Goal: Information Seeking & Learning: Compare options

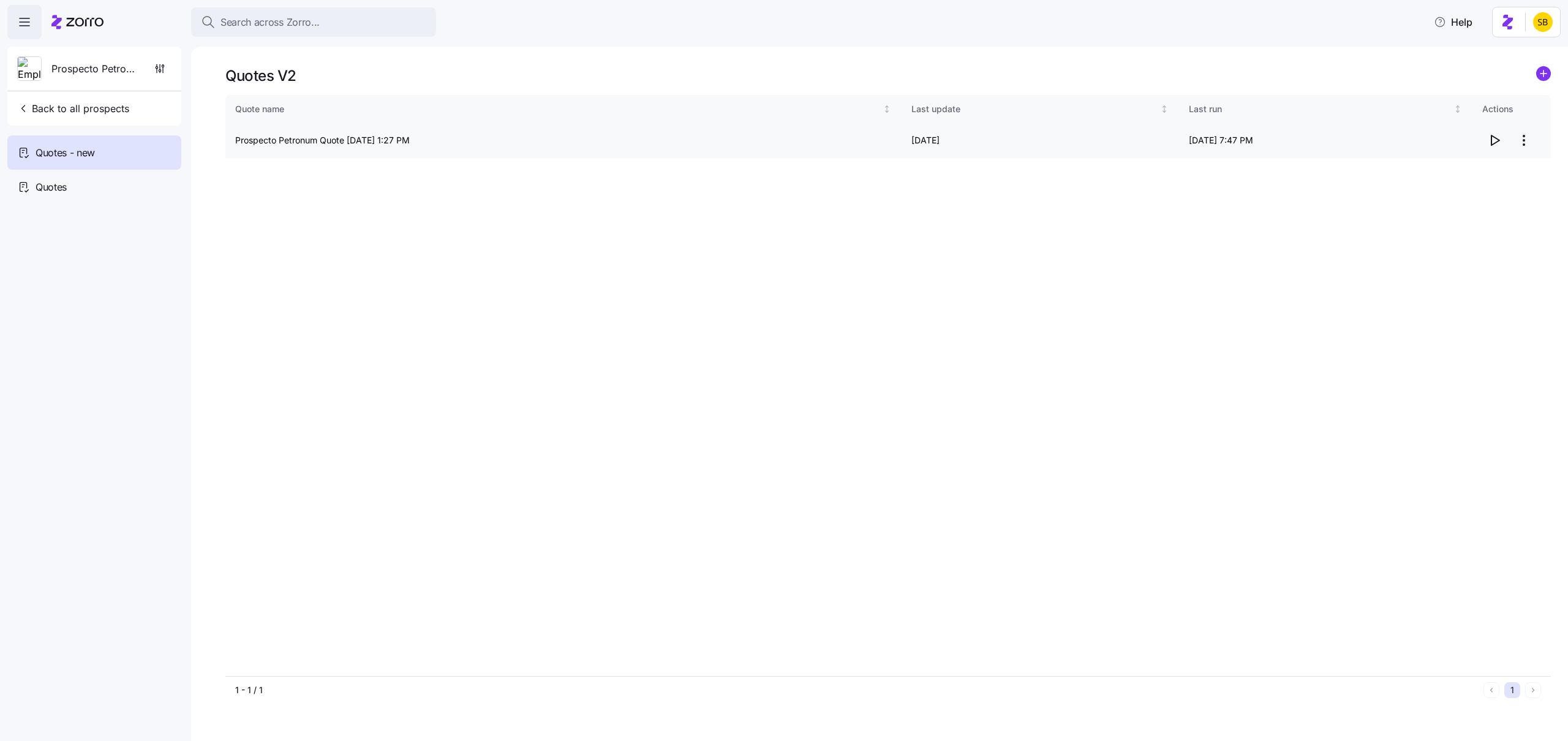
click at [1495, 142] on icon "button" at bounding box center [1496, 140] width 8 height 10
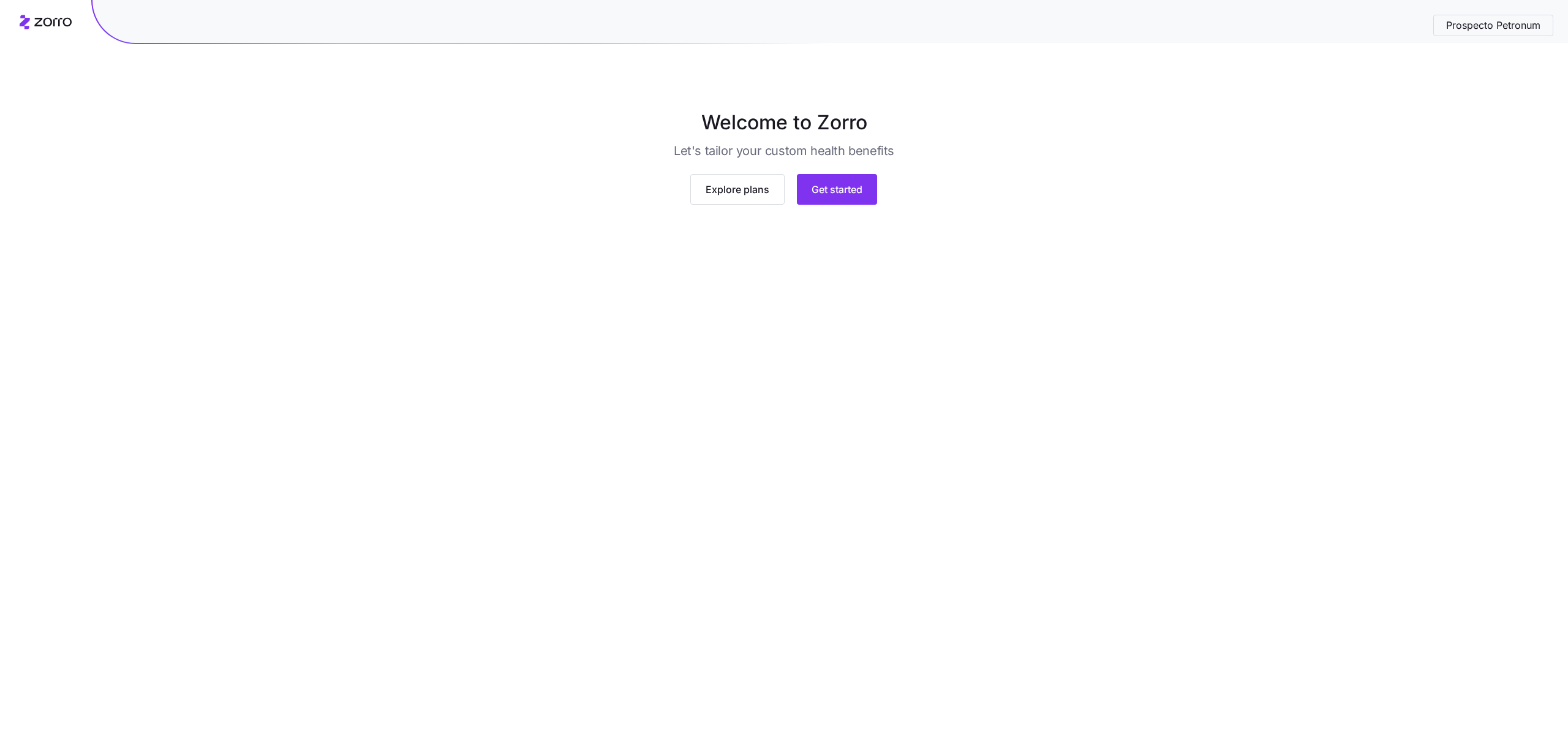
click at [1492, 23] on span "Prospecto Petronum" at bounding box center [1493, 25] width 114 height 15
drag, startPoint x: 1481, startPoint y: 32, endPoint x: 1386, endPoint y: 137, distance: 141.6
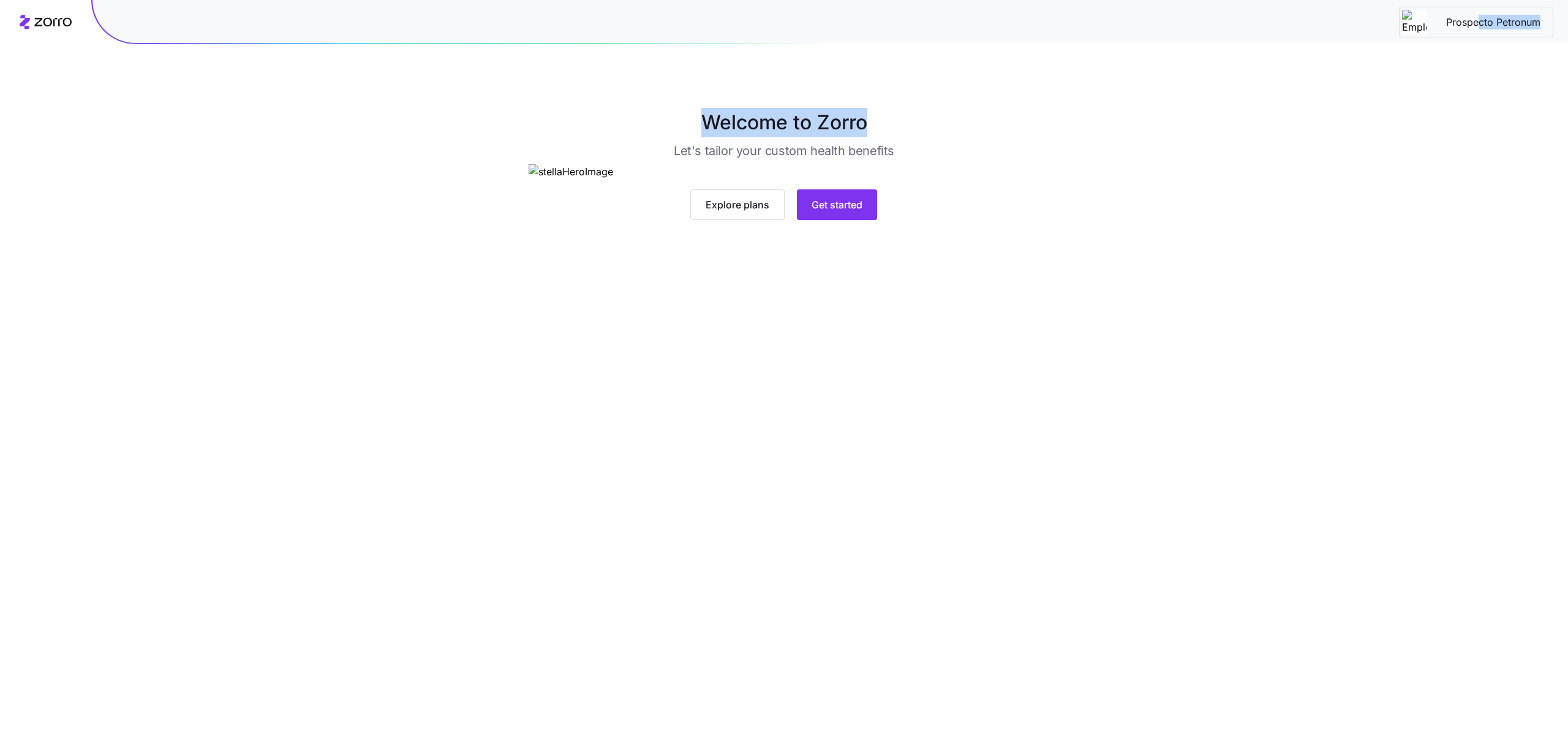
click at [1386, 137] on div "Prospecto Petronum Welcome to Zorro Let's tailor your custom health benefits Ex…" at bounding box center [784, 370] width 1568 height 741
click at [1475, 104] on main "Welcome to Zorro Let's tailor your custom health benefits Explore plans Get sta…" at bounding box center [784, 370] width 1568 height 741
click at [819, 220] on button "Get started" at bounding box center [837, 205] width 80 height 31
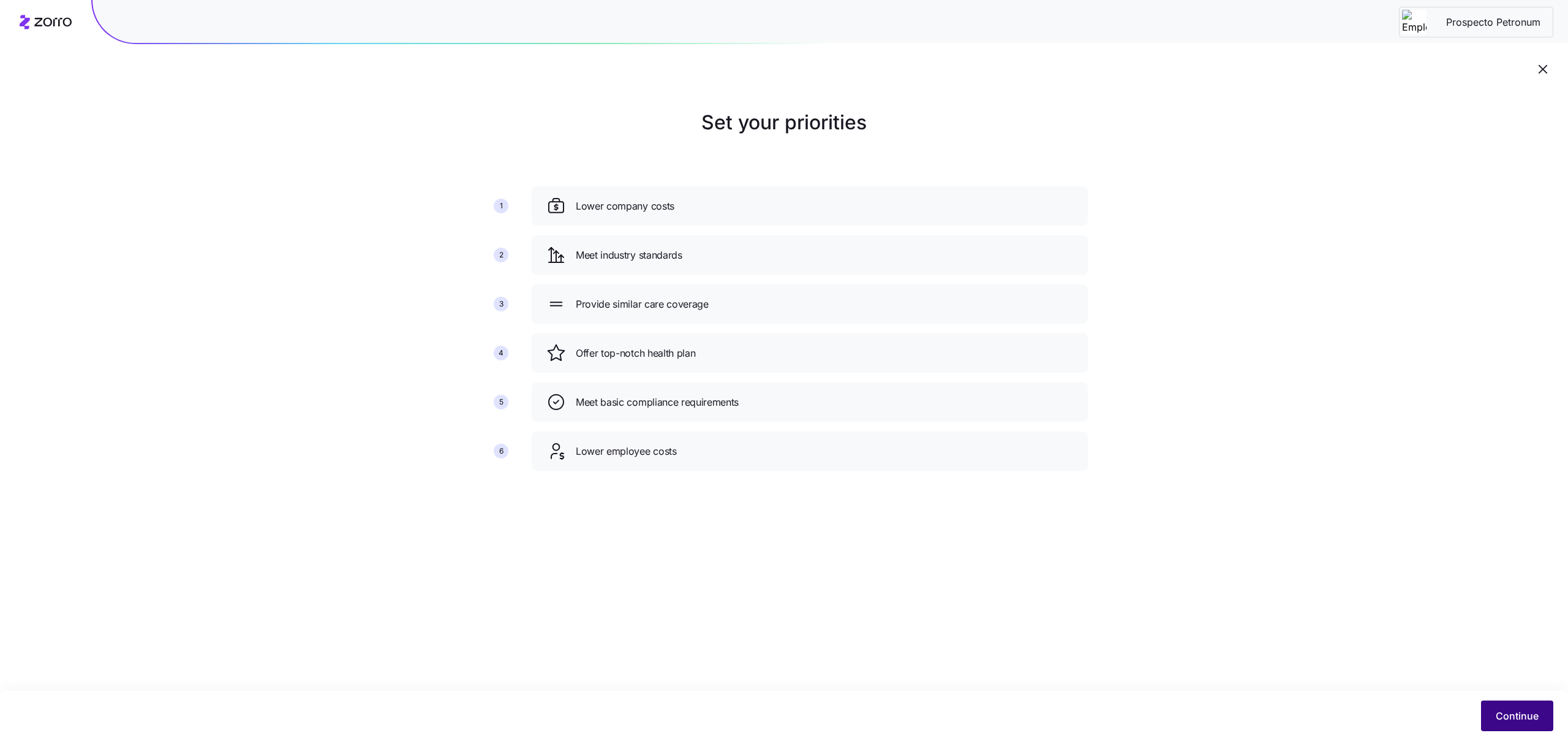
click at [1518, 705] on button "Continue" at bounding box center [1517, 716] width 72 height 31
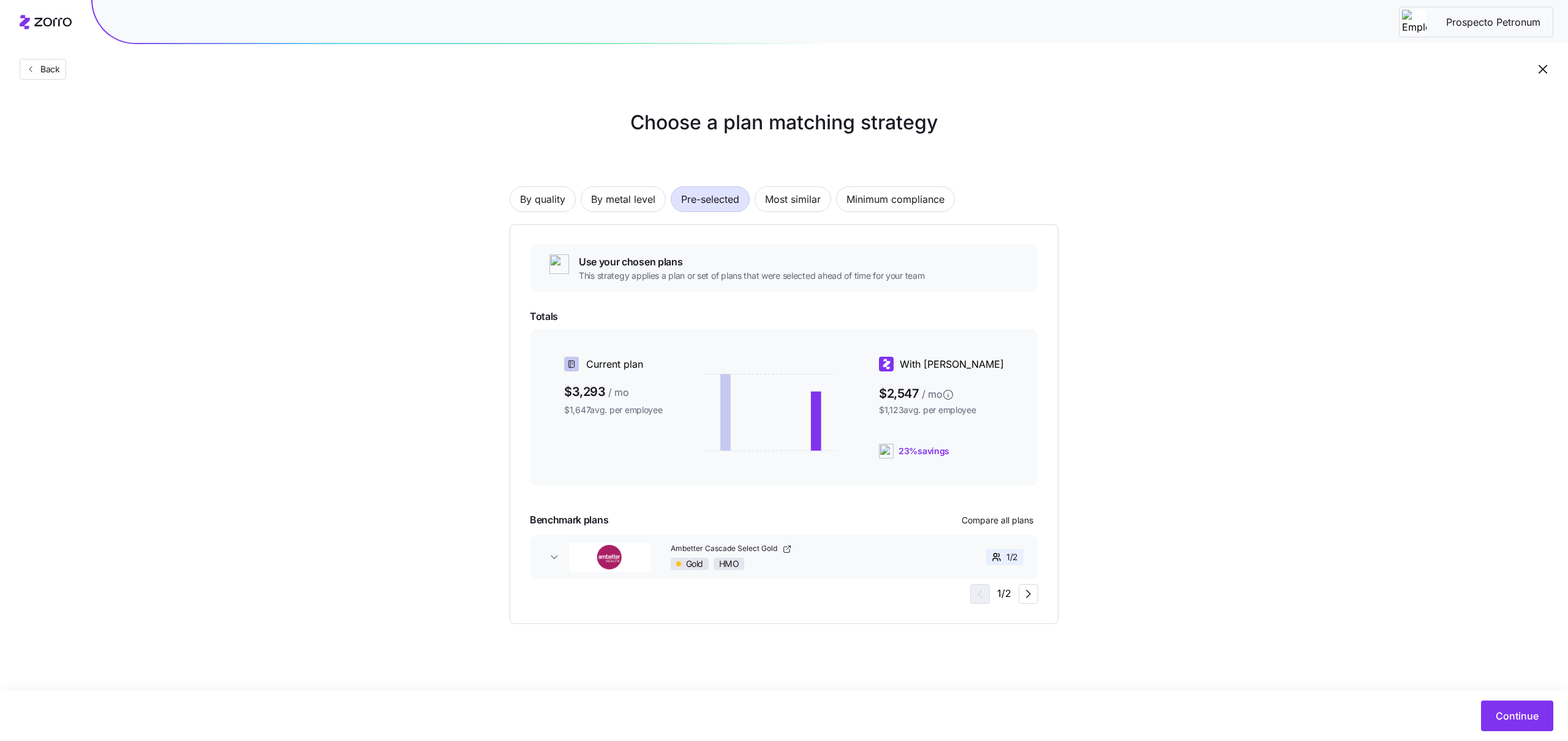
click at [813, 560] on div "Gold HMO" at bounding box center [801, 563] width 261 height 12
click at [1039, 591] on div "Use your chosen plans This strategy applies a plan or set of plans that were se…" at bounding box center [784, 424] width 549 height 399
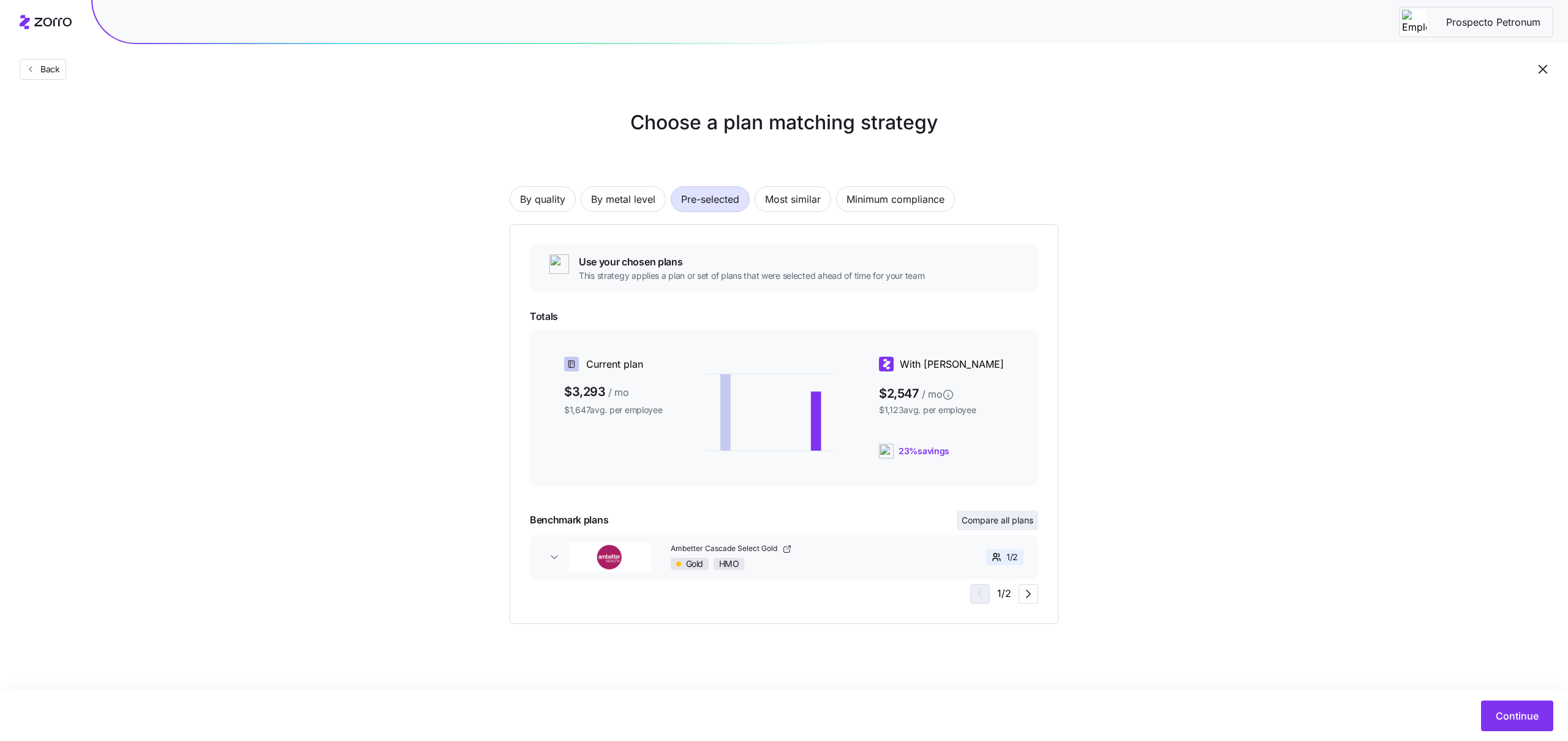
click at [995, 521] on span "Compare all plans" at bounding box center [997, 520] width 71 height 12
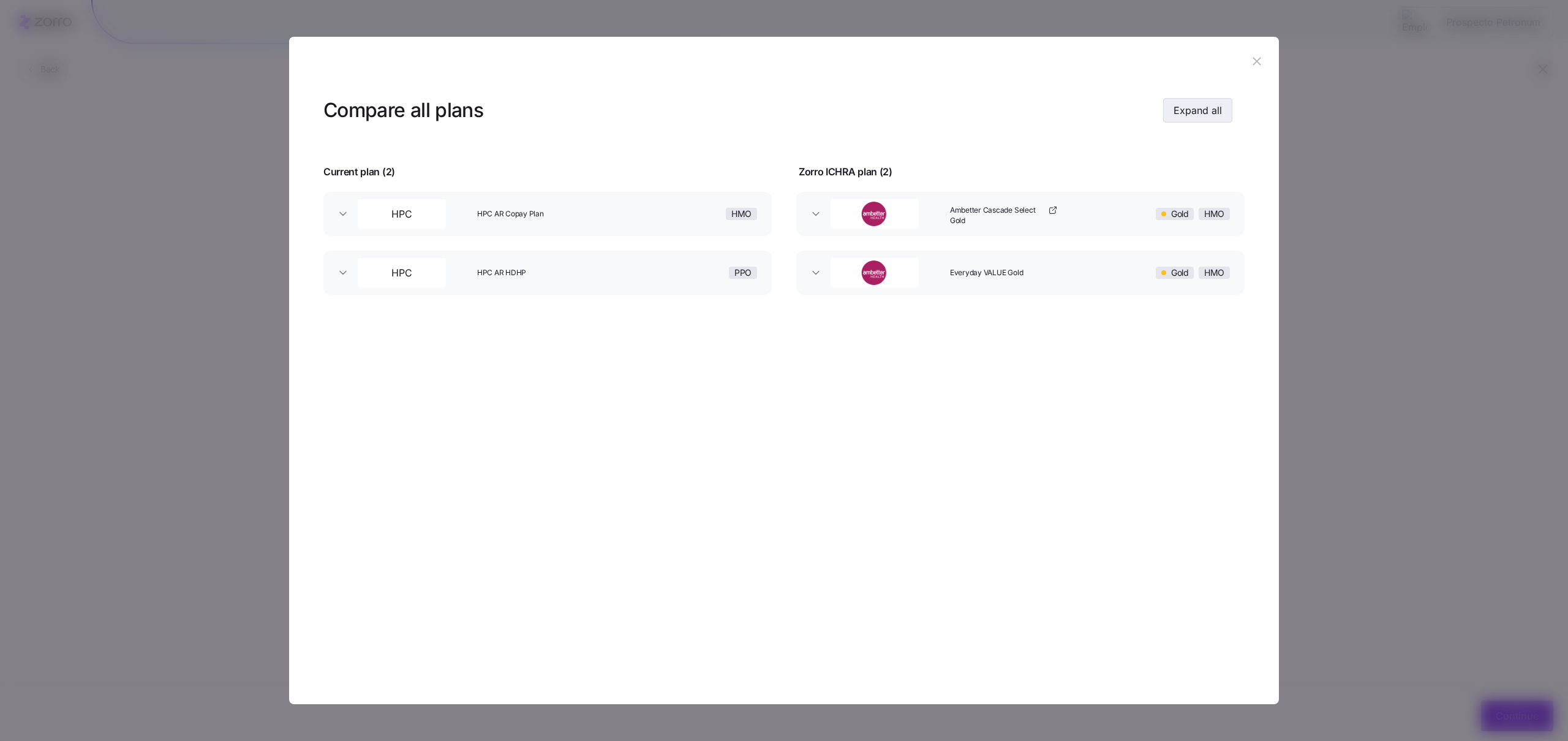
click at [1190, 115] on span "Expand all" at bounding box center [1198, 110] width 48 height 15
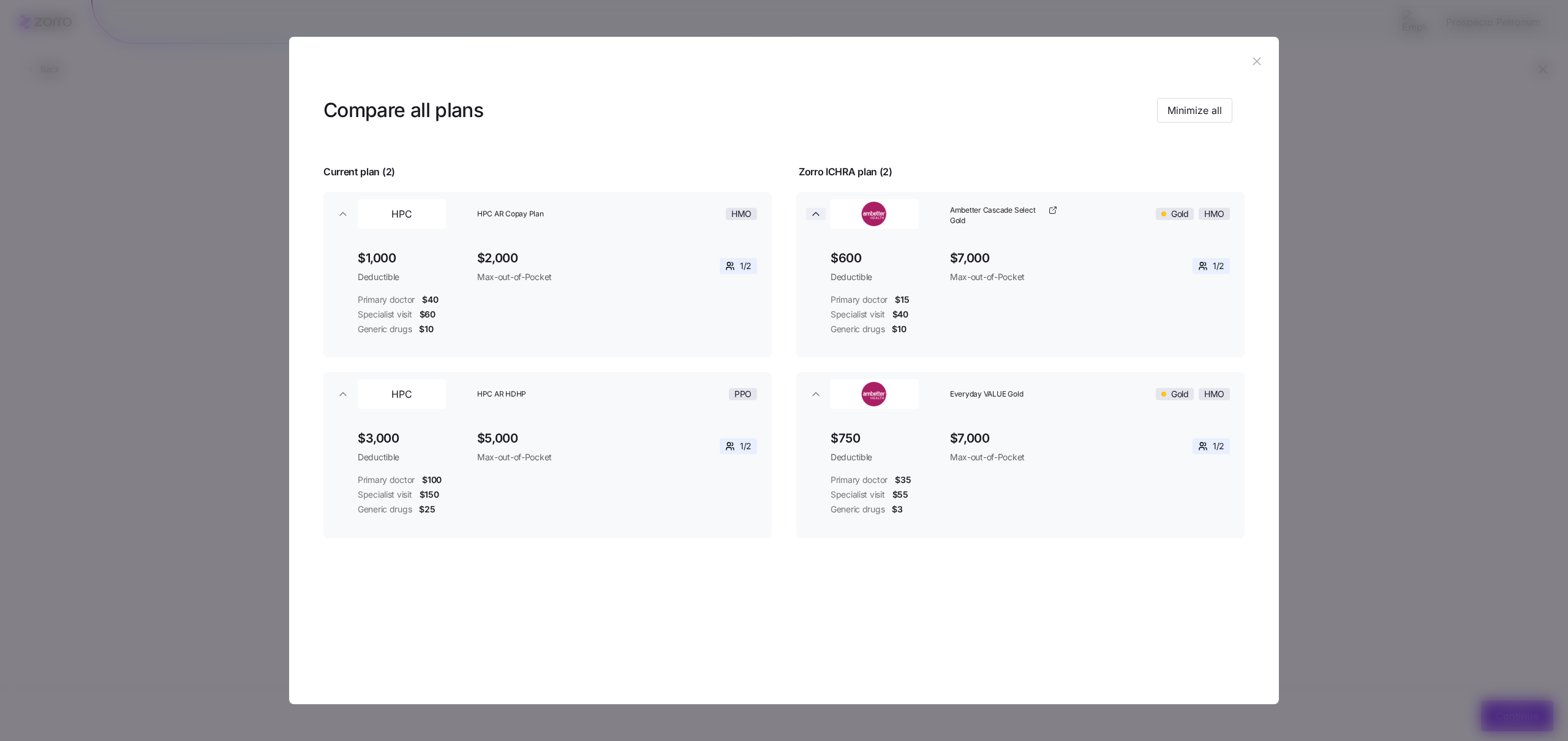
click at [820, 208] on icon "button" at bounding box center [816, 214] width 12 height 12
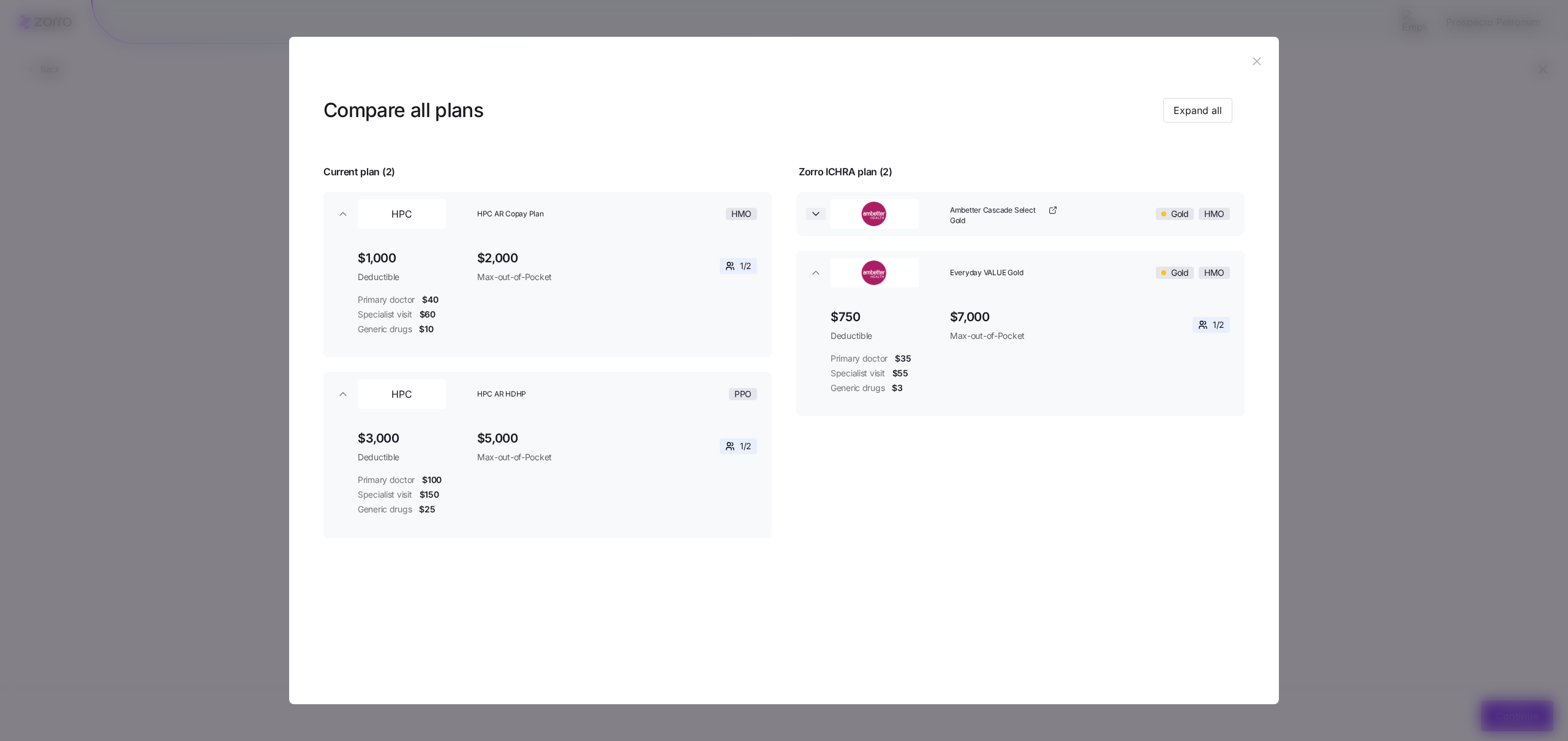
click at [820, 208] on icon "button" at bounding box center [816, 214] width 12 height 12
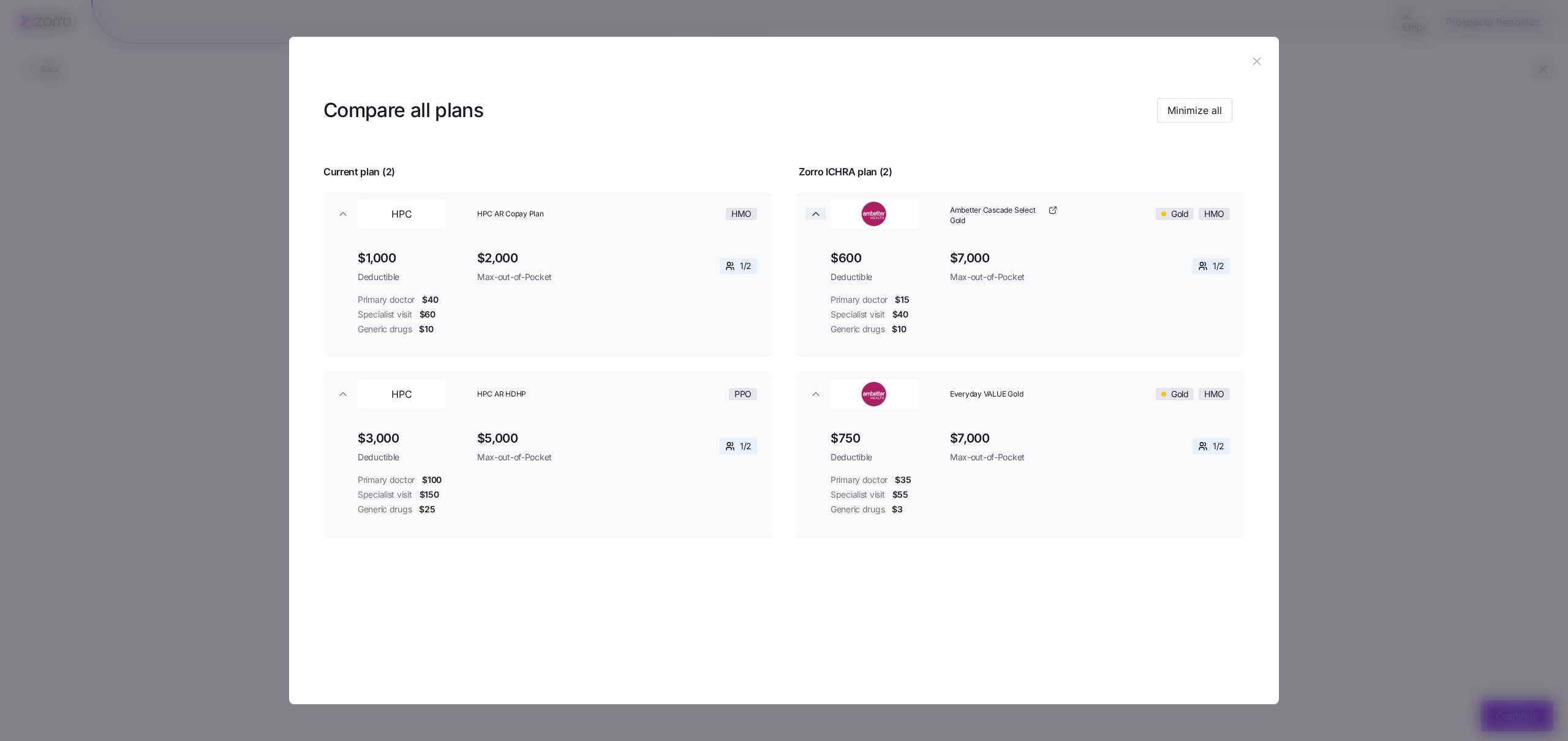
click at [820, 208] on icon "button" at bounding box center [816, 214] width 12 height 12
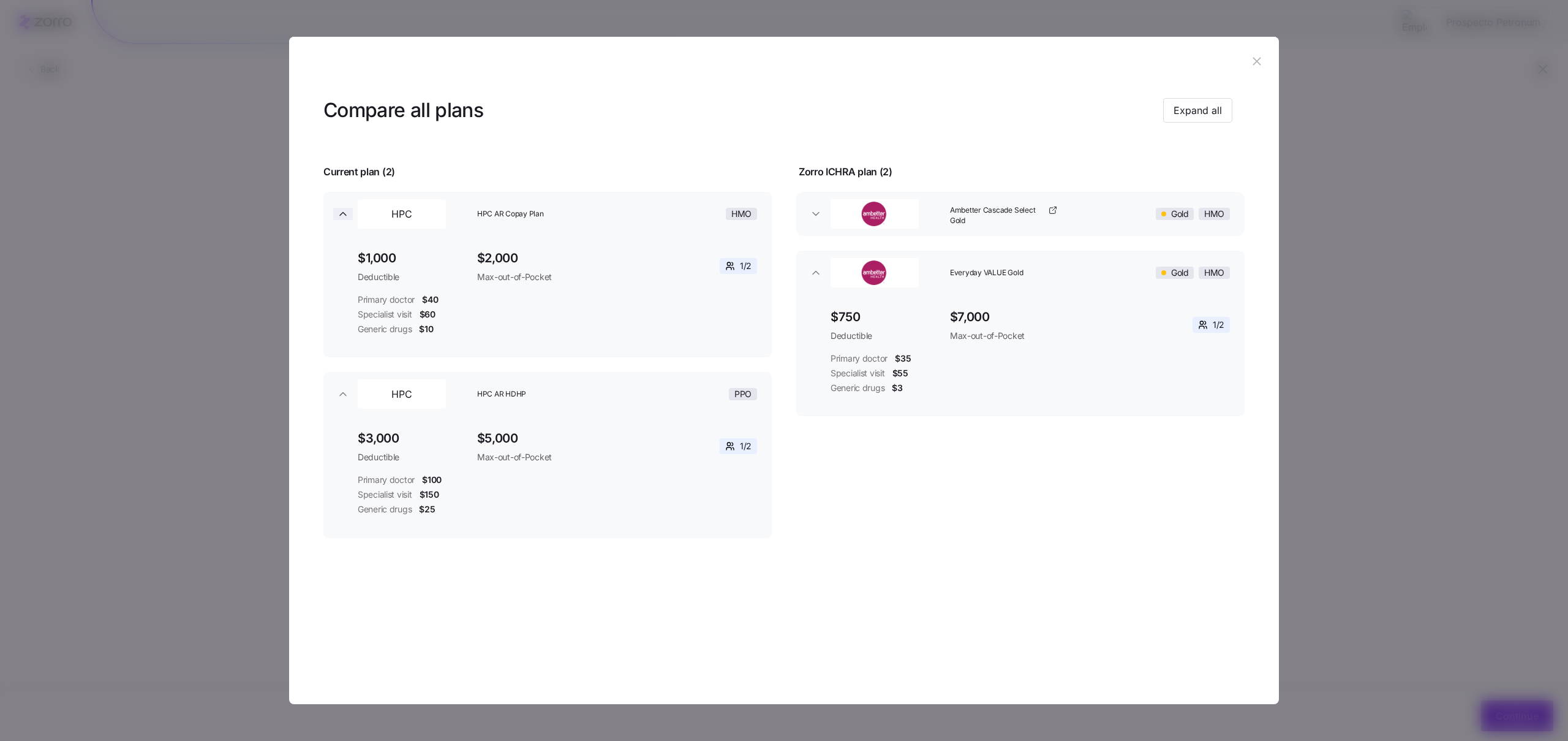
click at [338, 214] on icon "button" at bounding box center [343, 214] width 12 height 12
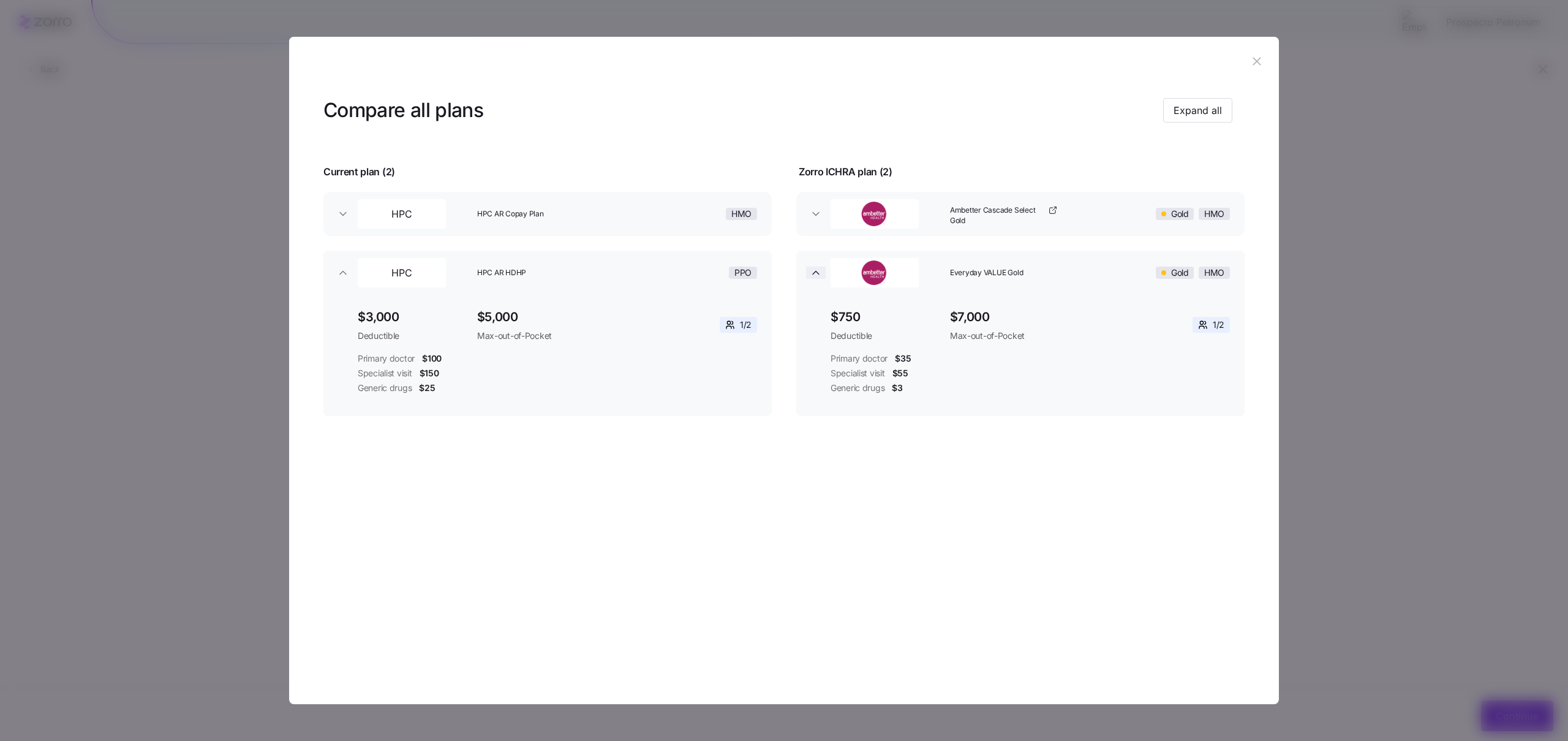
click at [824, 273] on span "button" at bounding box center [816, 272] width 19 height 12
click at [330, 212] on button "HPC HPC AR Copay Plan HMO" at bounding box center [548, 214] width 449 height 44
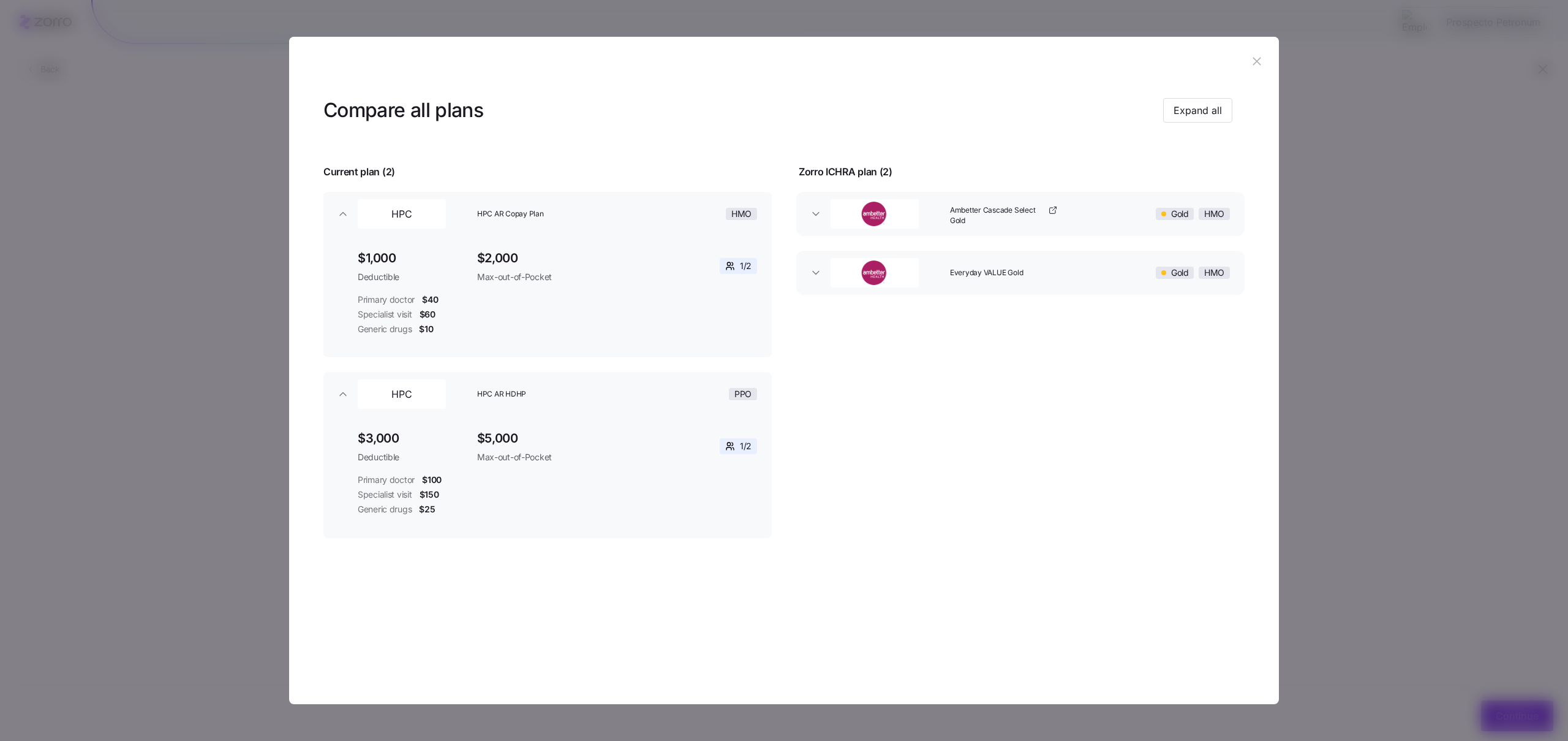
click at [487, 399] on div "HPC AR HDHP" at bounding box center [557, 394] width 170 height 39
click at [495, 395] on span "HPC AR HDHP" at bounding box center [551, 395] width 147 height 11
click at [315, 210] on div "Compare all plans Expand all Current plan ( 2 ) Zorro ICHRA plan ( 2 ) HPC HPC …" at bounding box center [784, 349] width 990 height 527
click at [337, 213] on icon "button" at bounding box center [343, 214] width 12 height 12
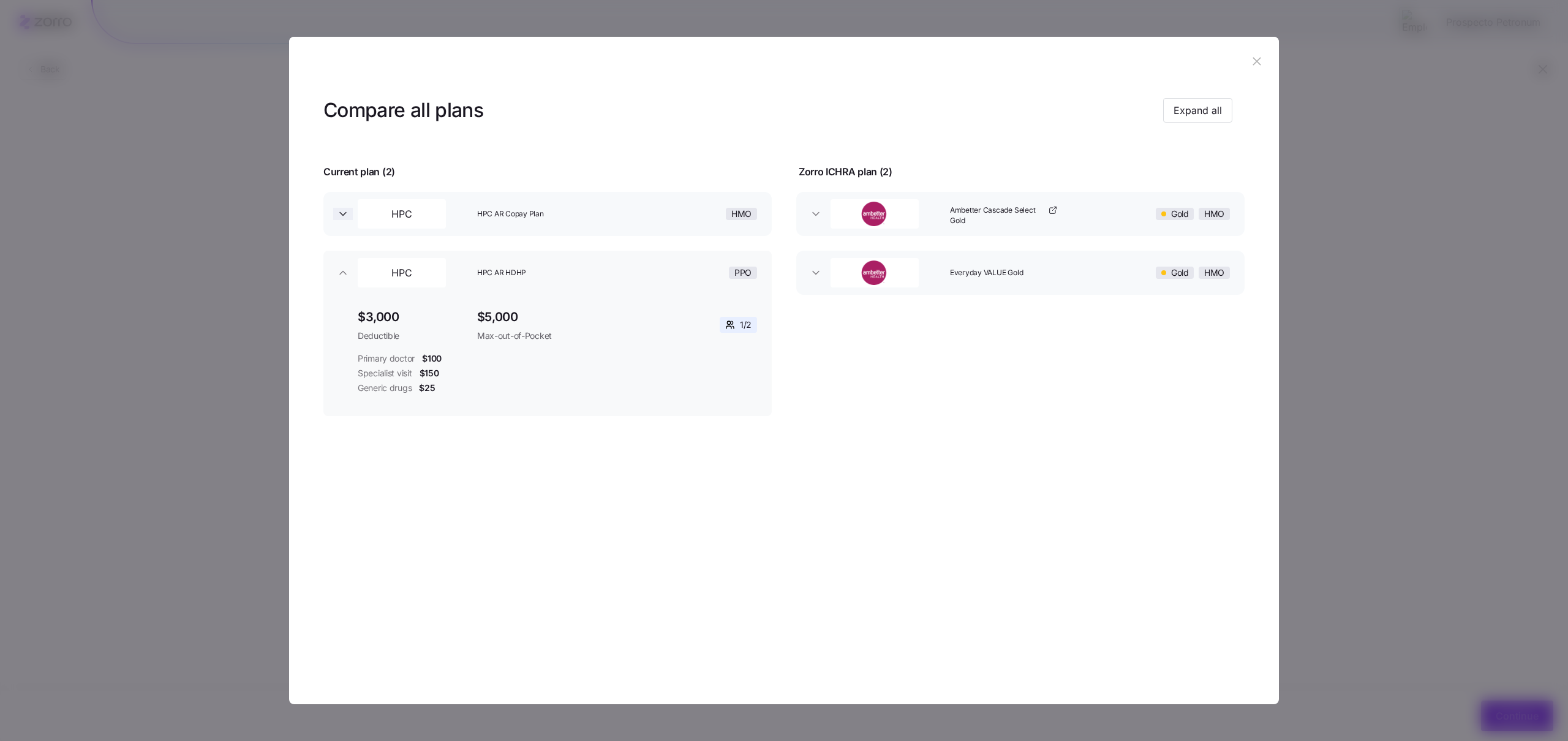
click at [338, 213] on icon "button" at bounding box center [343, 214] width 12 height 12
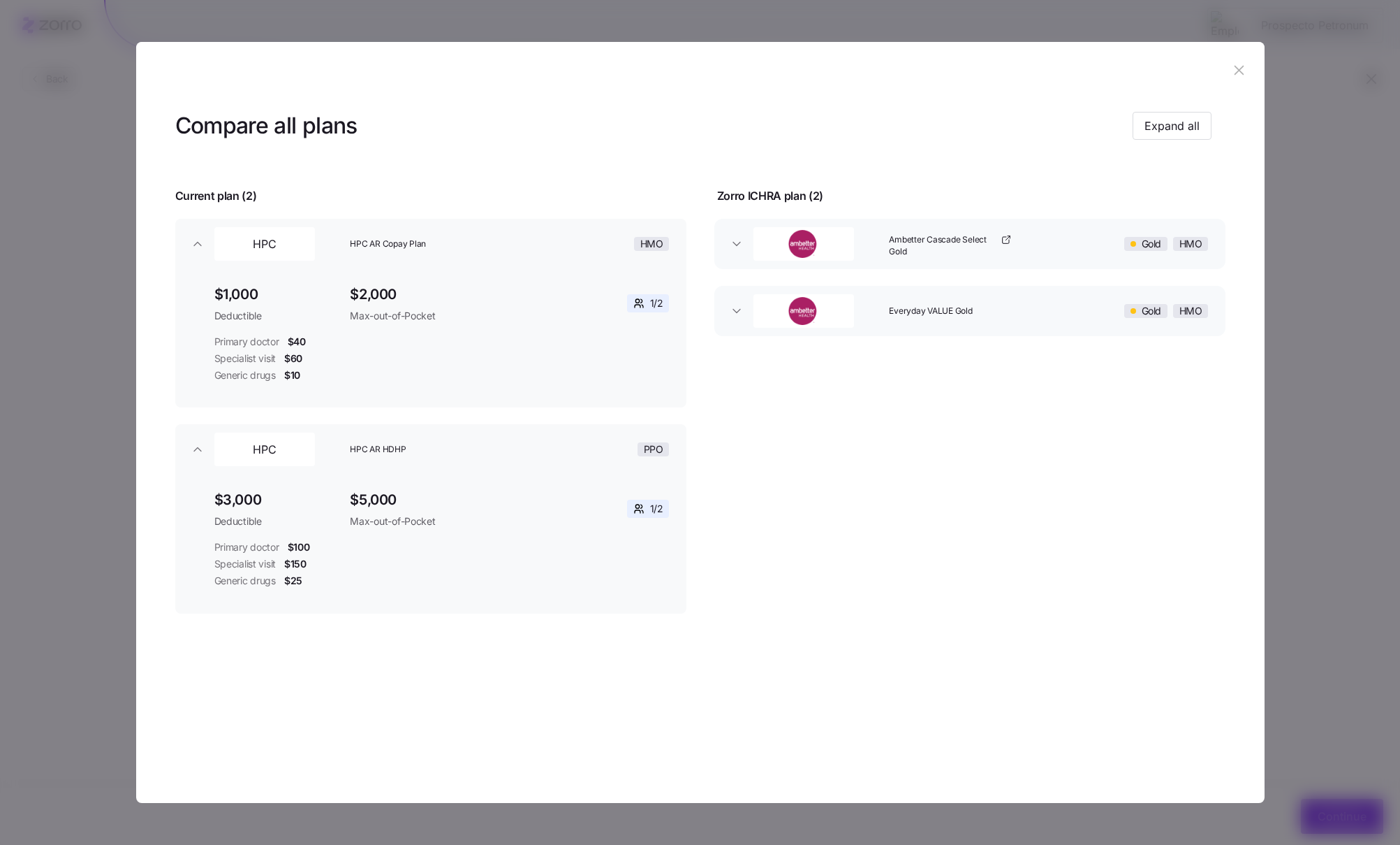
click at [520, 367] on div "Primary doctor $40 Specialist visit $60 Generic drugs $10" at bounding box center [442, 359] width 455 height 48
click at [417, 239] on span "HPC AR Copay Plan" at bounding box center [434, 244] width 167 height 12
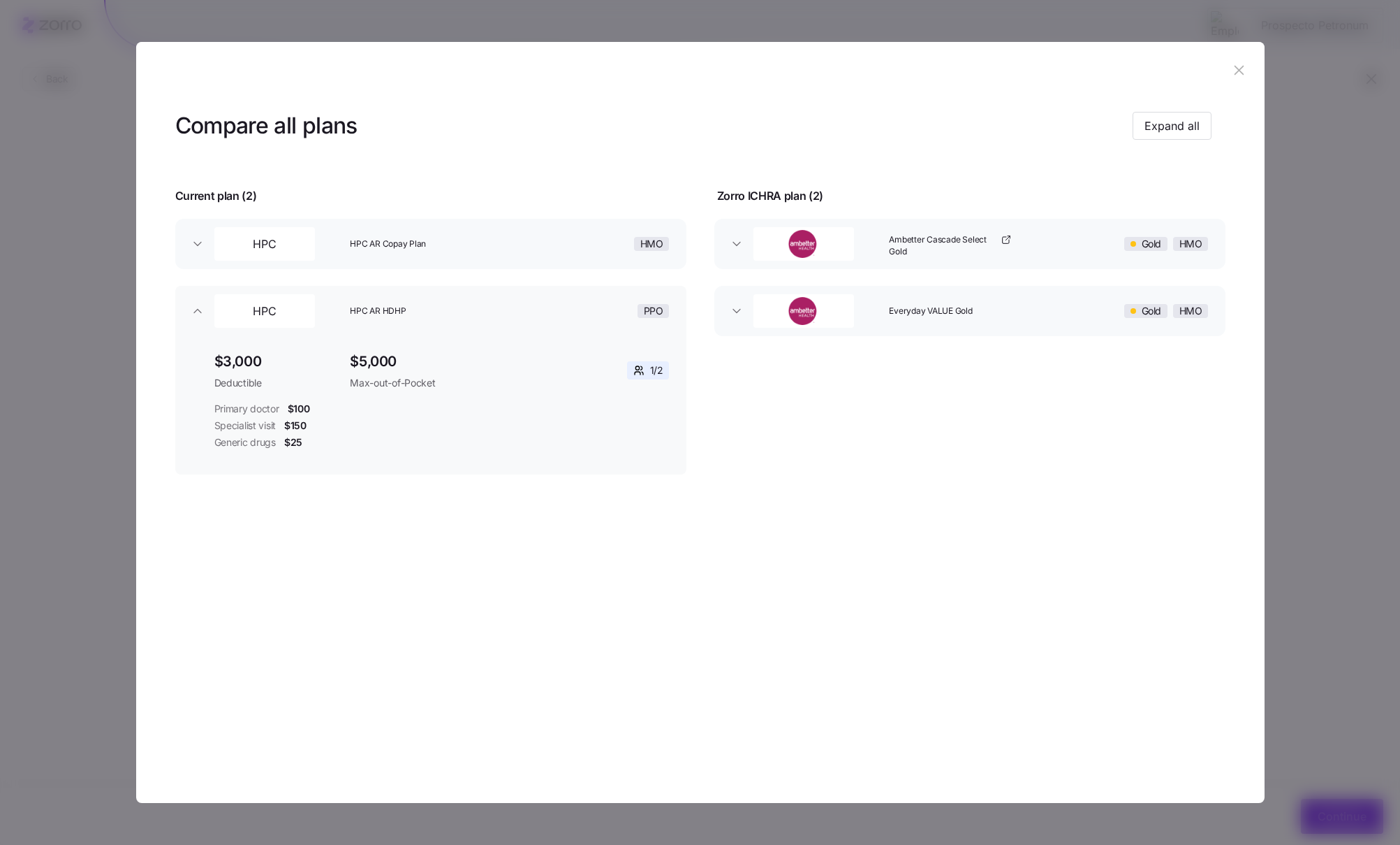
click at [417, 239] on span "HPC AR Copay Plan" at bounding box center [434, 244] width 167 height 12
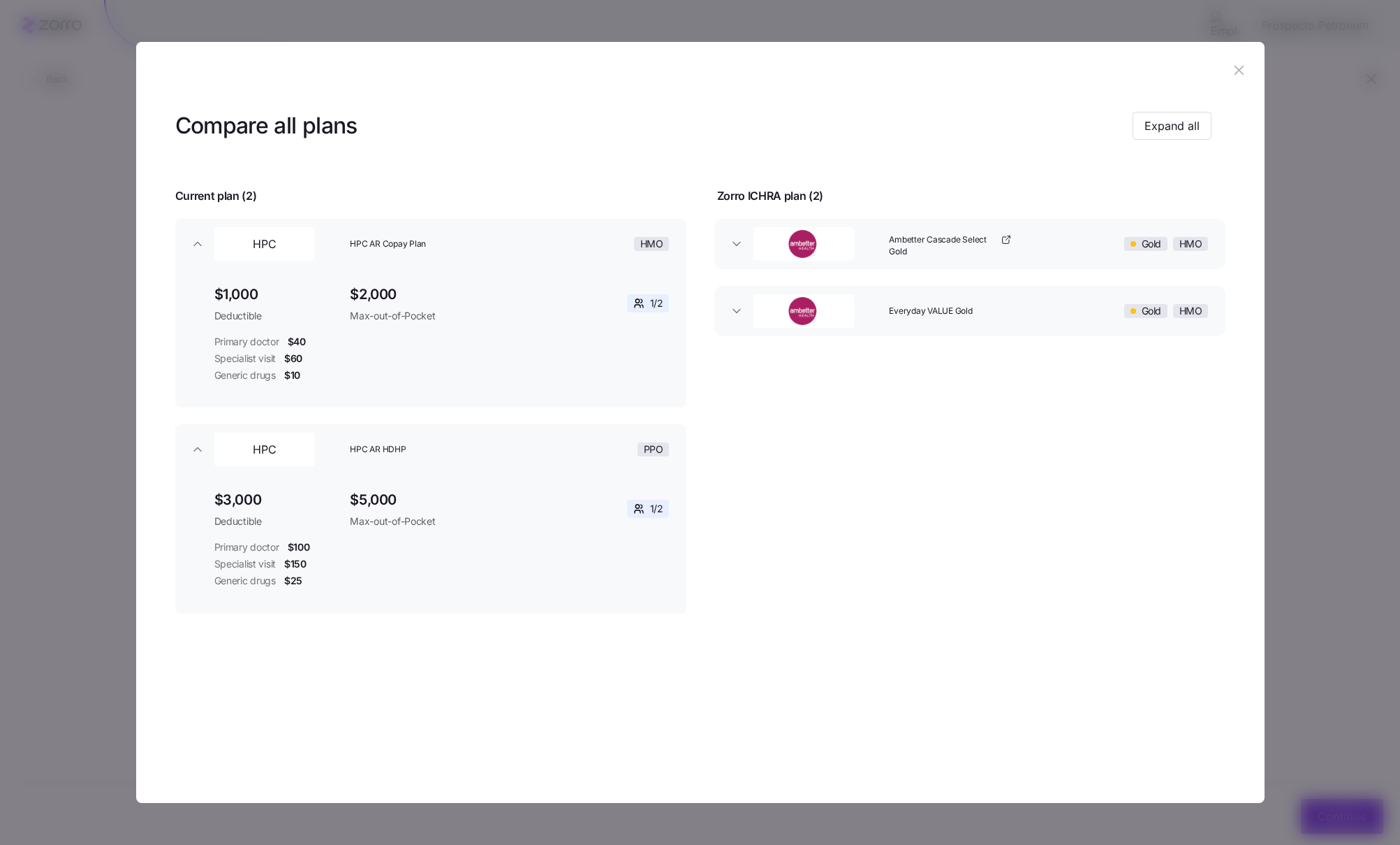
click at [530, 244] on div "HPC AR Copay Plan" at bounding box center [441, 244] width 194 height 45
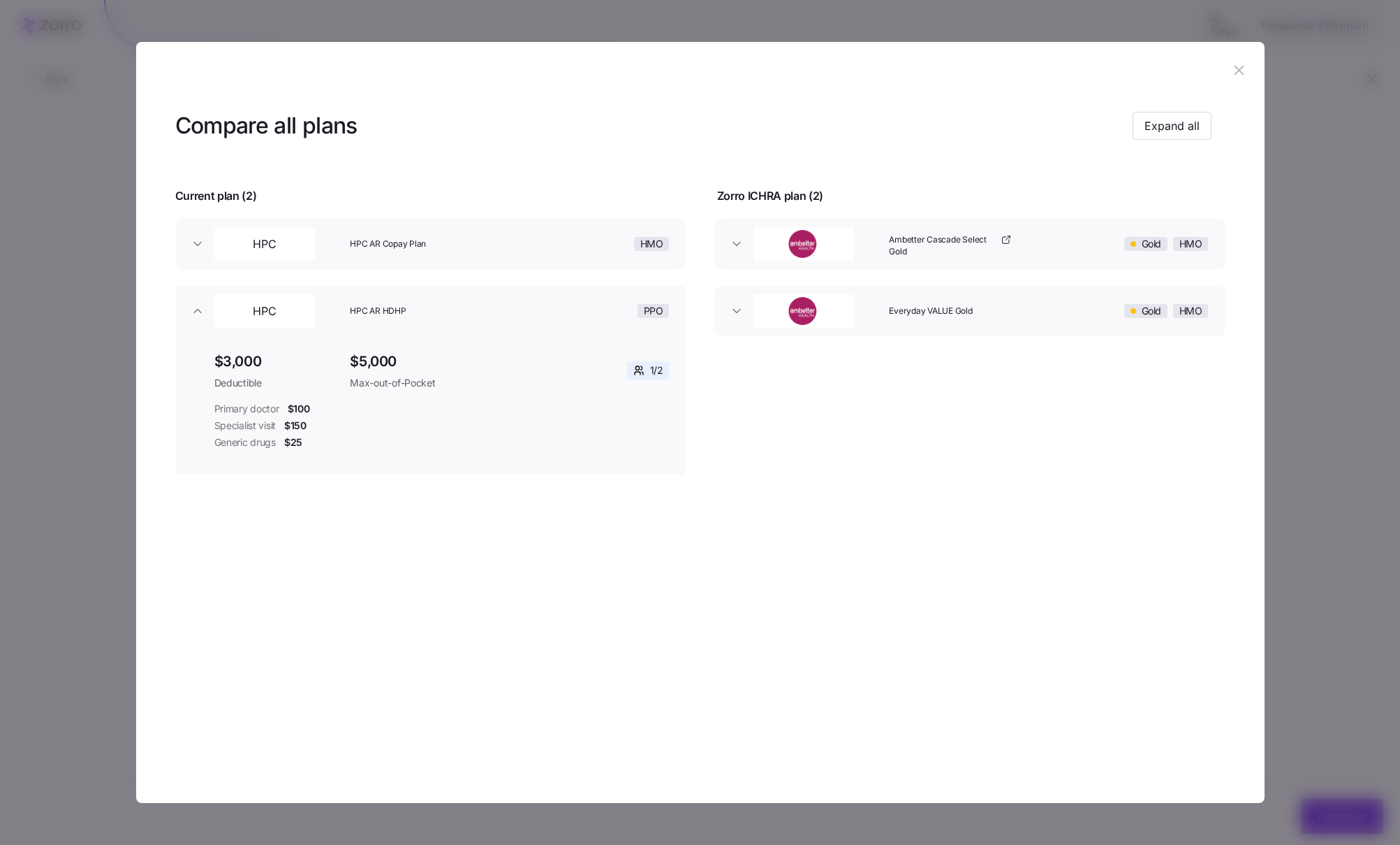
click at [530, 244] on div "HPC AR Copay Plan" at bounding box center [441, 244] width 194 height 45
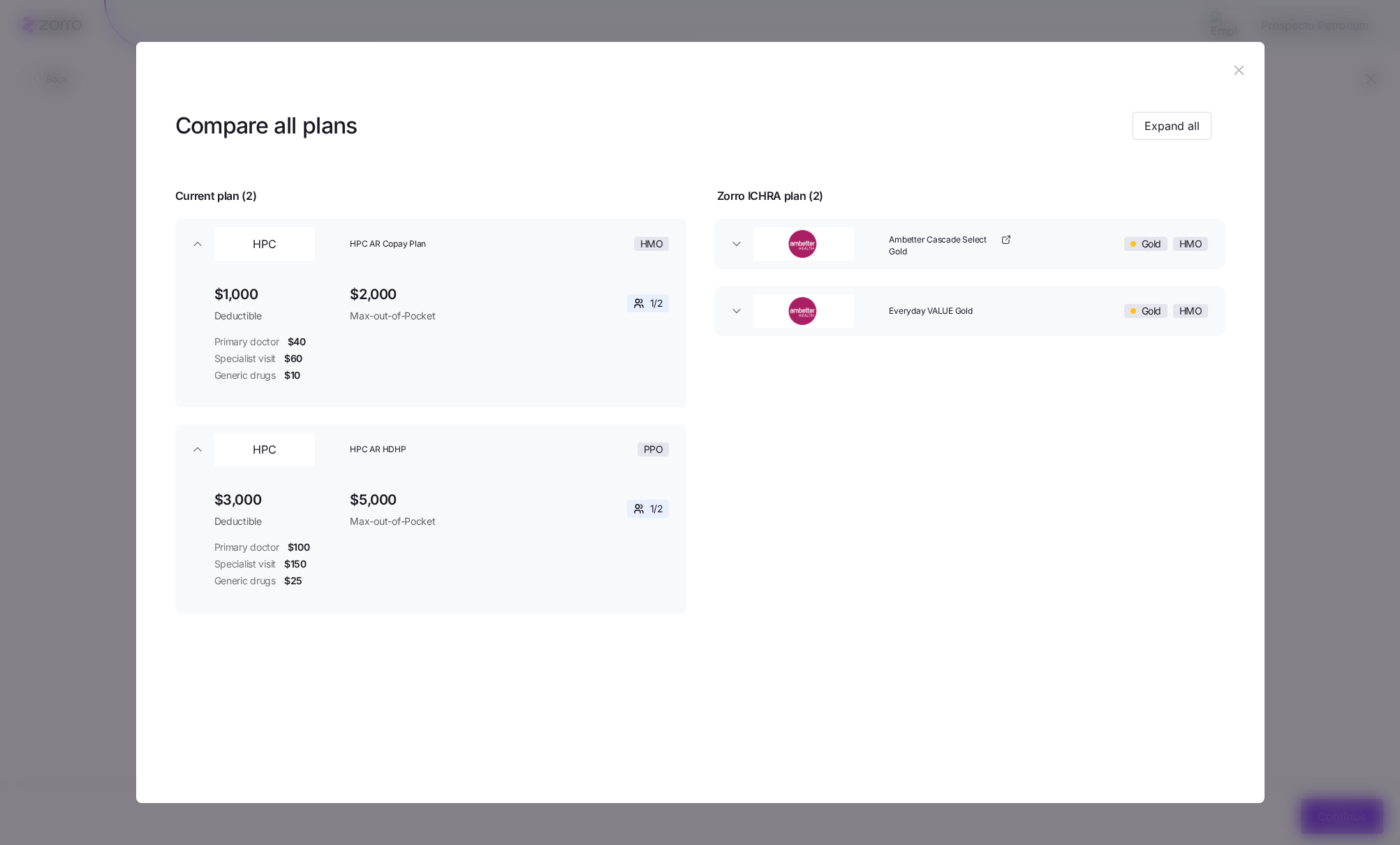
click at [529, 244] on div "HPC AR Copay Plan" at bounding box center [441, 244] width 194 height 45
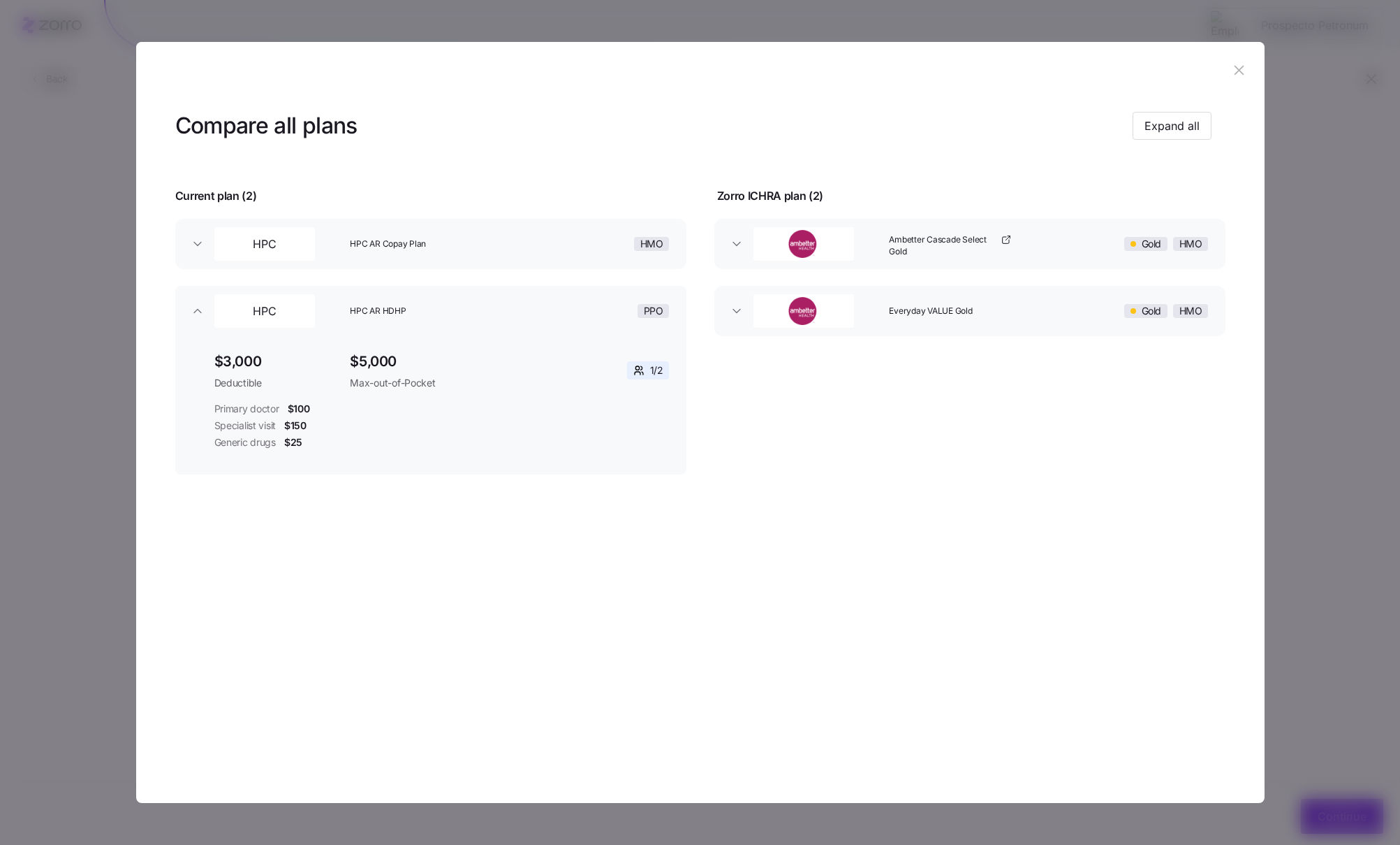
click at [409, 314] on span "HPC AR HDHP" at bounding box center [434, 311] width 167 height 12
click at [485, 310] on span "HPC AR HDHP" at bounding box center [434, 311] width 167 height 12
click at [1032, 254] on div "Ambetter Cascade Select Gold" at bounding box center [980, 244] width 194 height 45
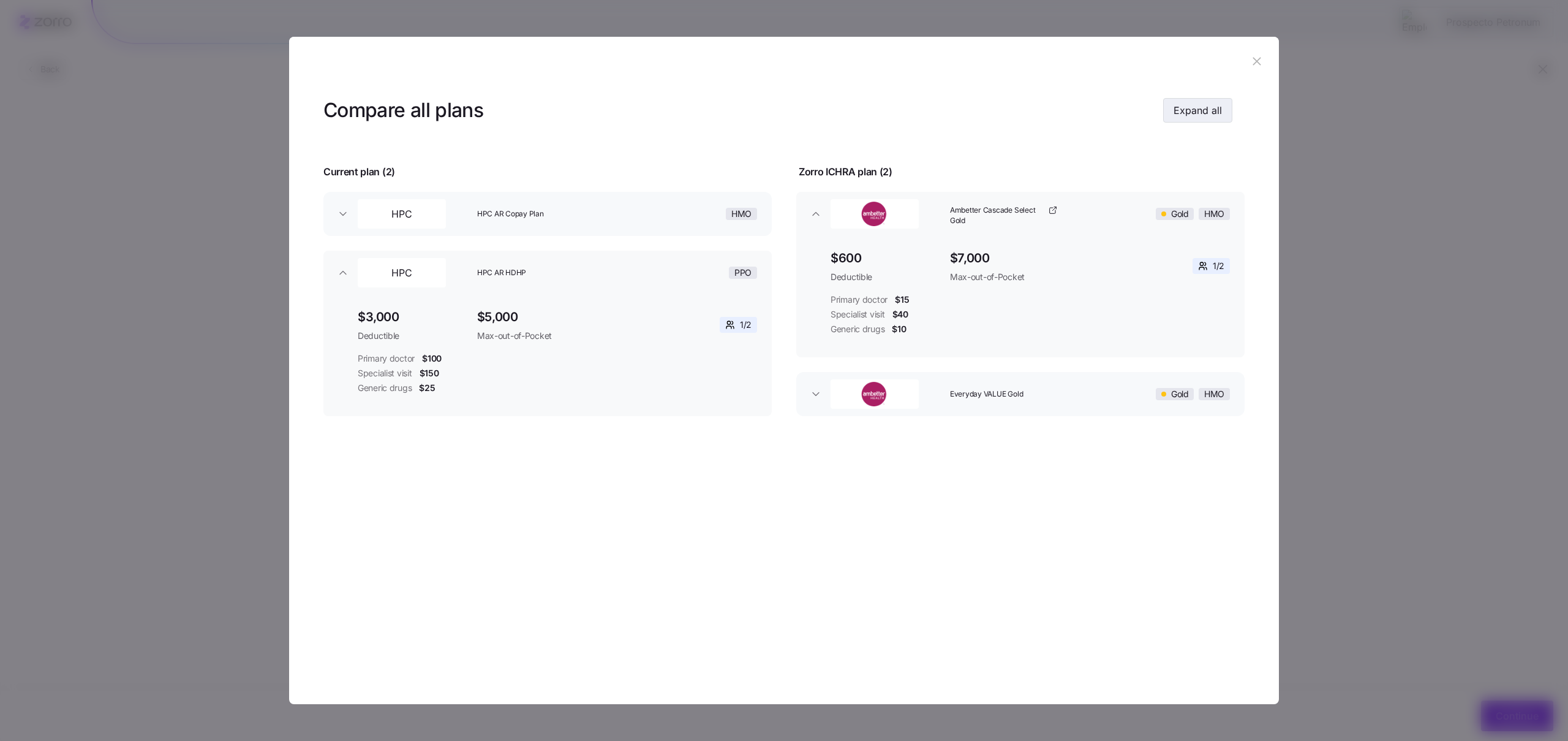
drag, startPoint x: 1151, startPoint y: 108, endPoint x: 1172, endPoint y: 107, distance: 21.0
click at [1153, 108] on div "Compare all plans Expand all" at bounding box center [778, 110] width 909 height 27
click at [1174, 107] on span "Expand all" at bounding box center [1198, 110] width 48 height 15
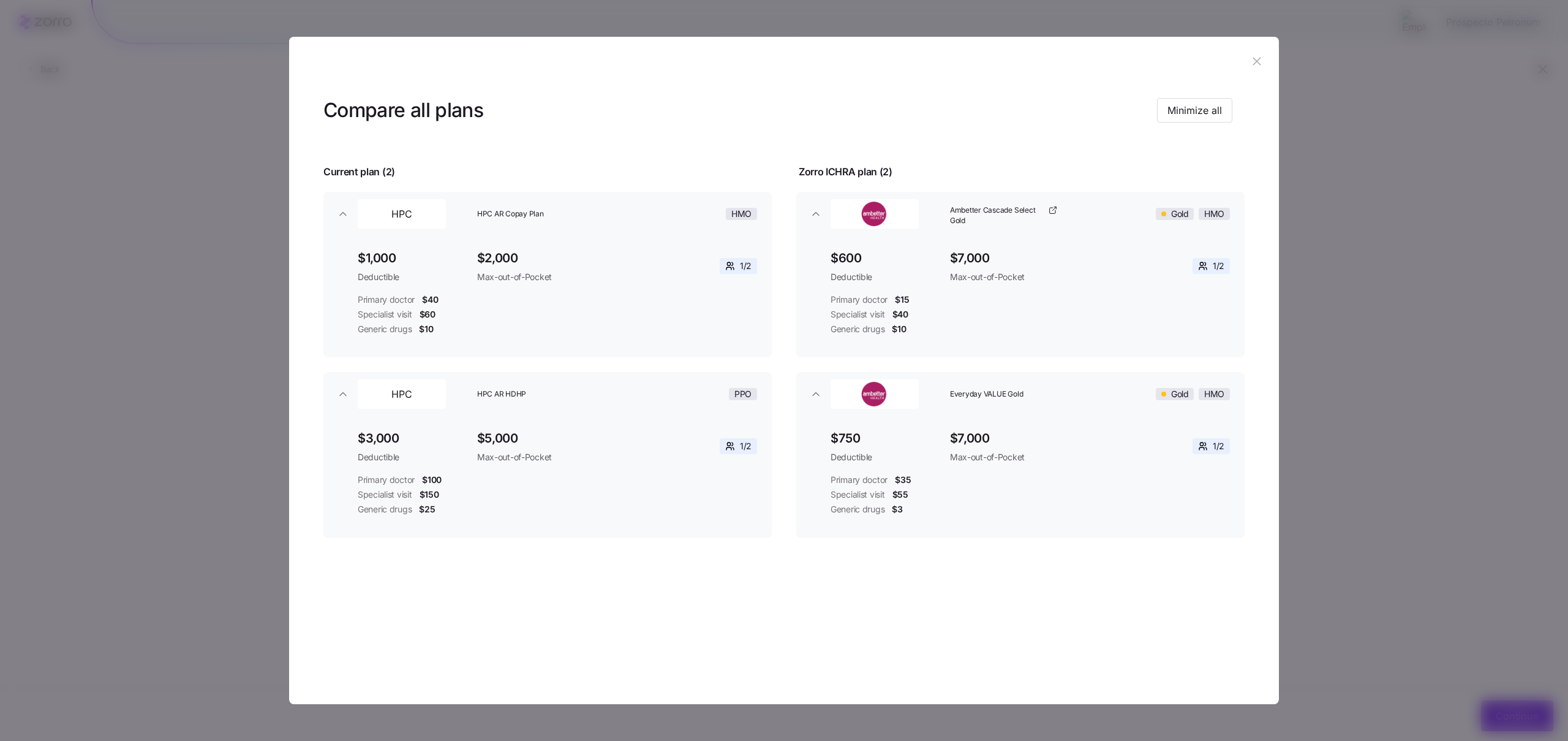
click at [1425, 435] on div at bounding box center [784, 370] width 1568 height 741
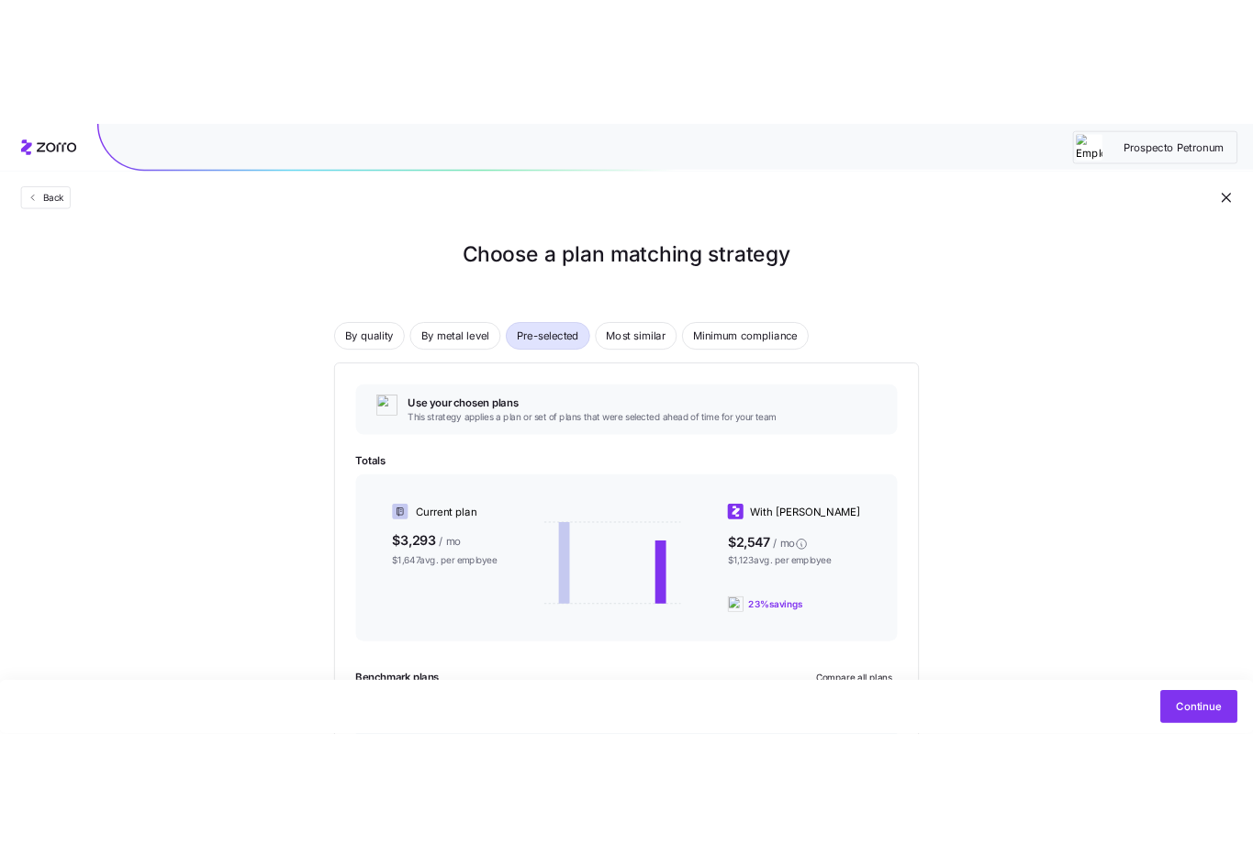
scroll to position [195, 0]
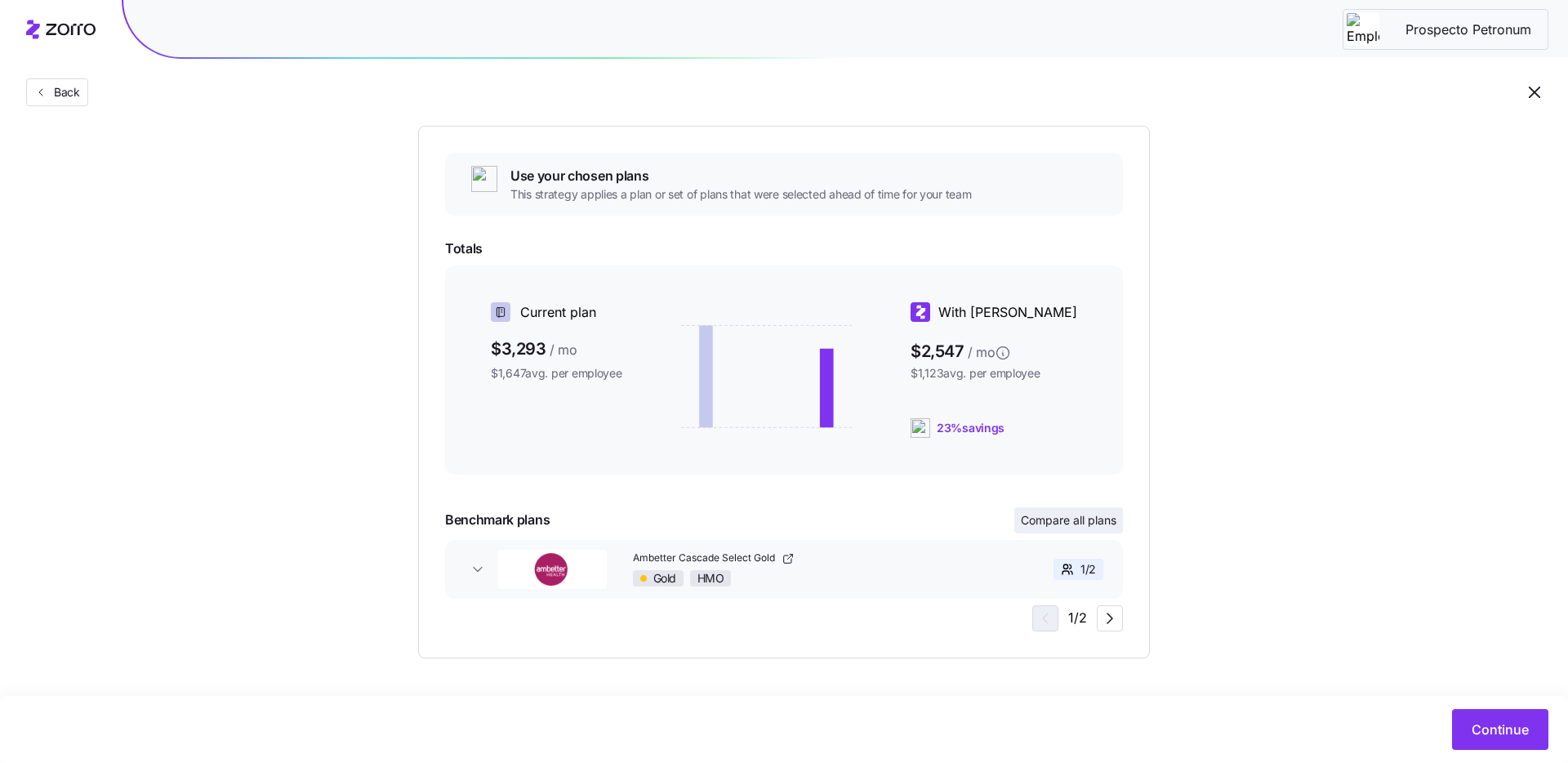
click at [1084, 518] on span "Compare all plans" at bounding box center [1068, 520] width 95 height 16
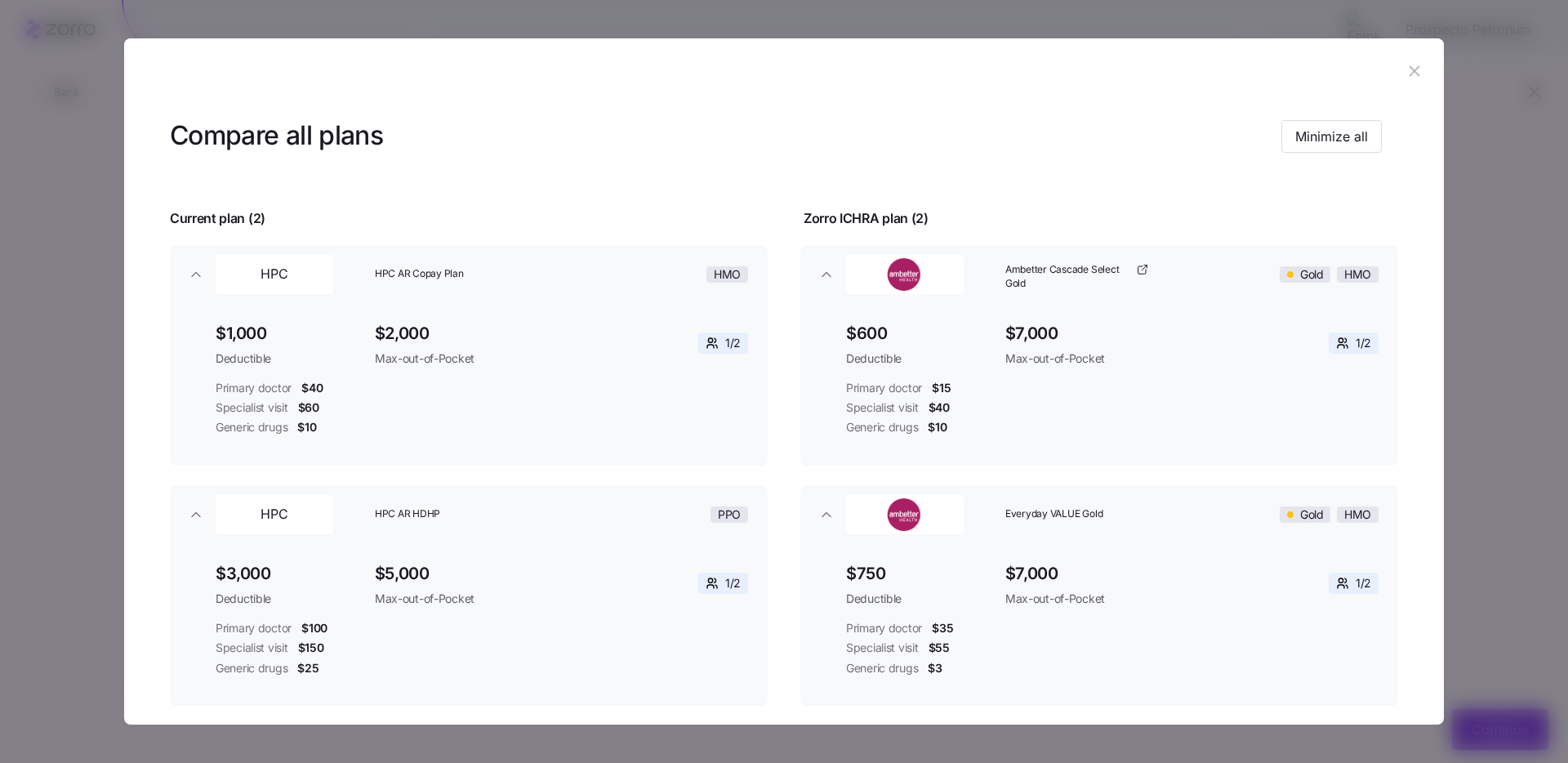
click at [860, 362] on span "Deductible" at bounding box center [919, 359] width 146 height 16
